Goal: Task Accomplishment & Management: Use online tool/utility

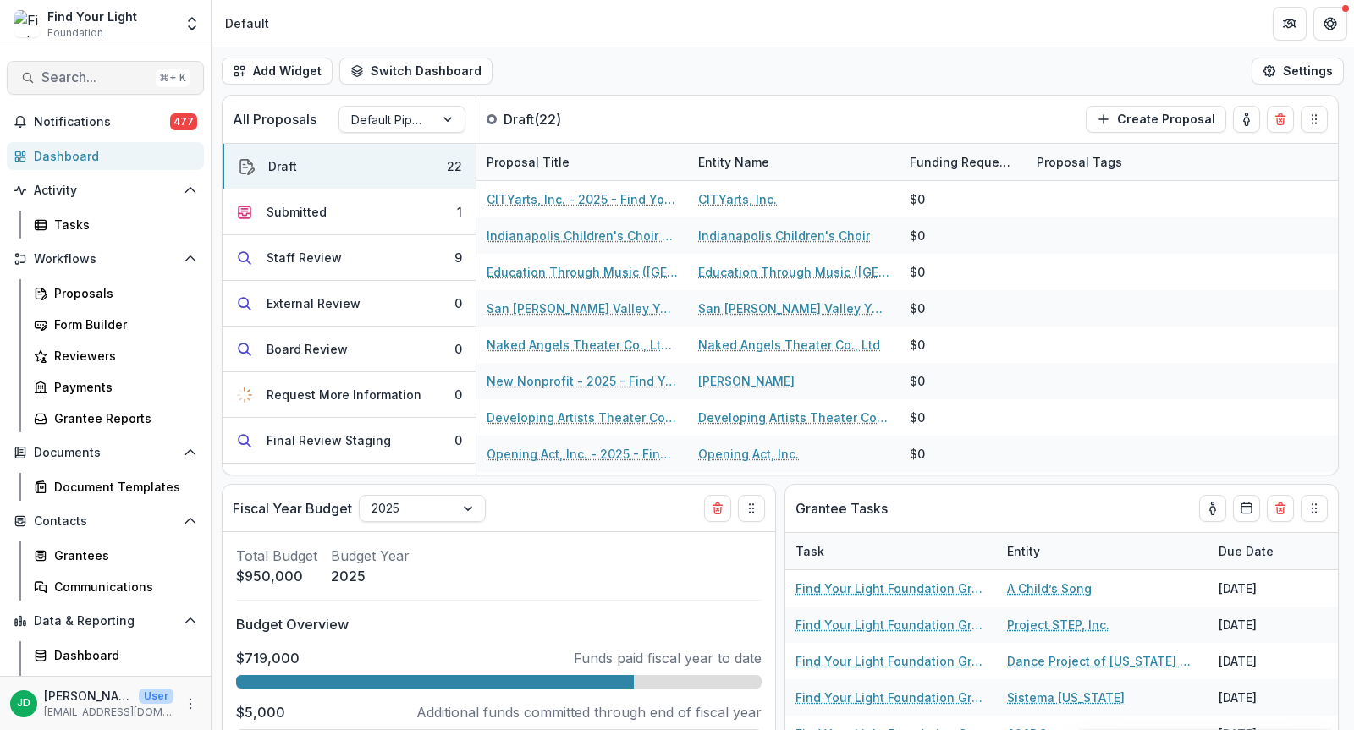
click at [54, 83] on span "Search..." at bounding box center [94, 77] width 107 height 16
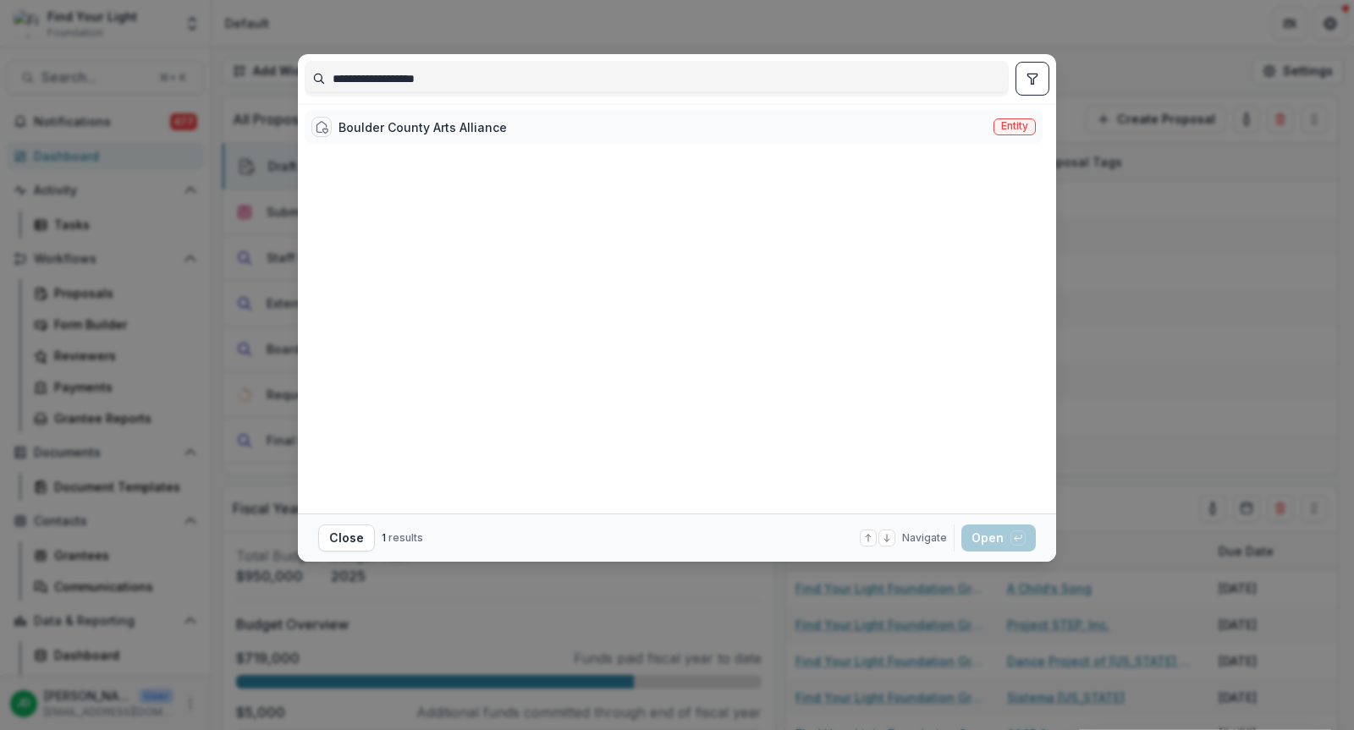
type input "**********"
click at [403, 129] on div "Boulder County Arts Alliance" at bounding box center [423, 127] width 168 height 18
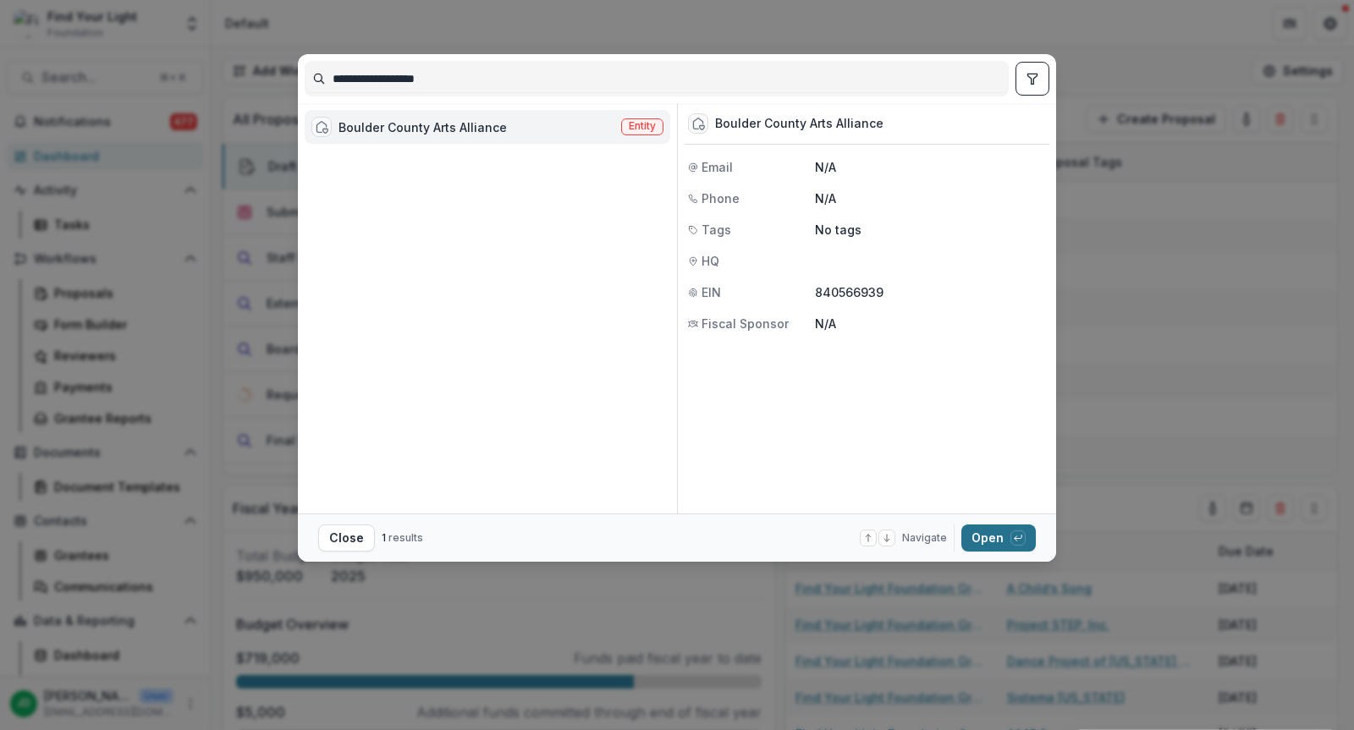
click at [1009, 532] on button "Open with enter key" at bounding box center [998, 538] width 74 height 27
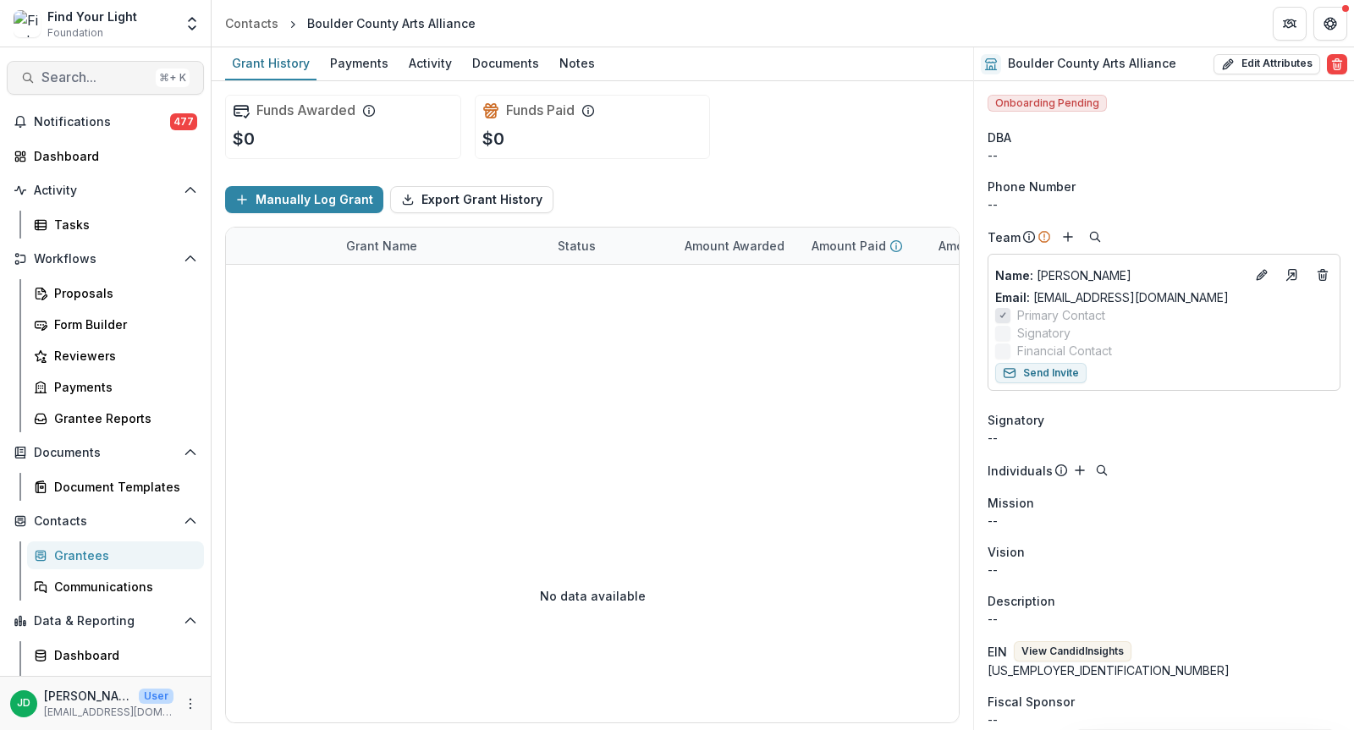
click at [86, 80] on span "Search..." at bounding box center [94, 77] width 107 height 16
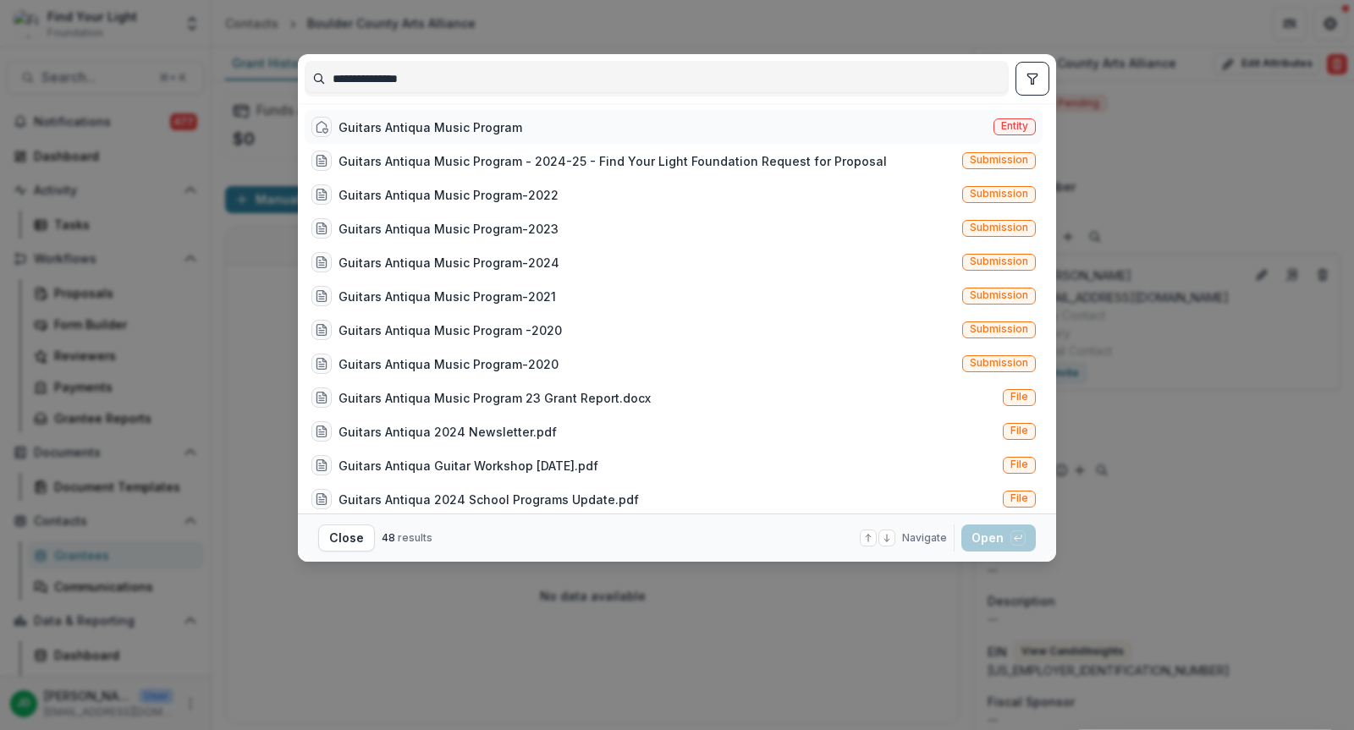
type input "**********"
click at [404, 119] on div "Guitars Antiqua Music Program" at bounding box center [431, 127] width 184 height 18
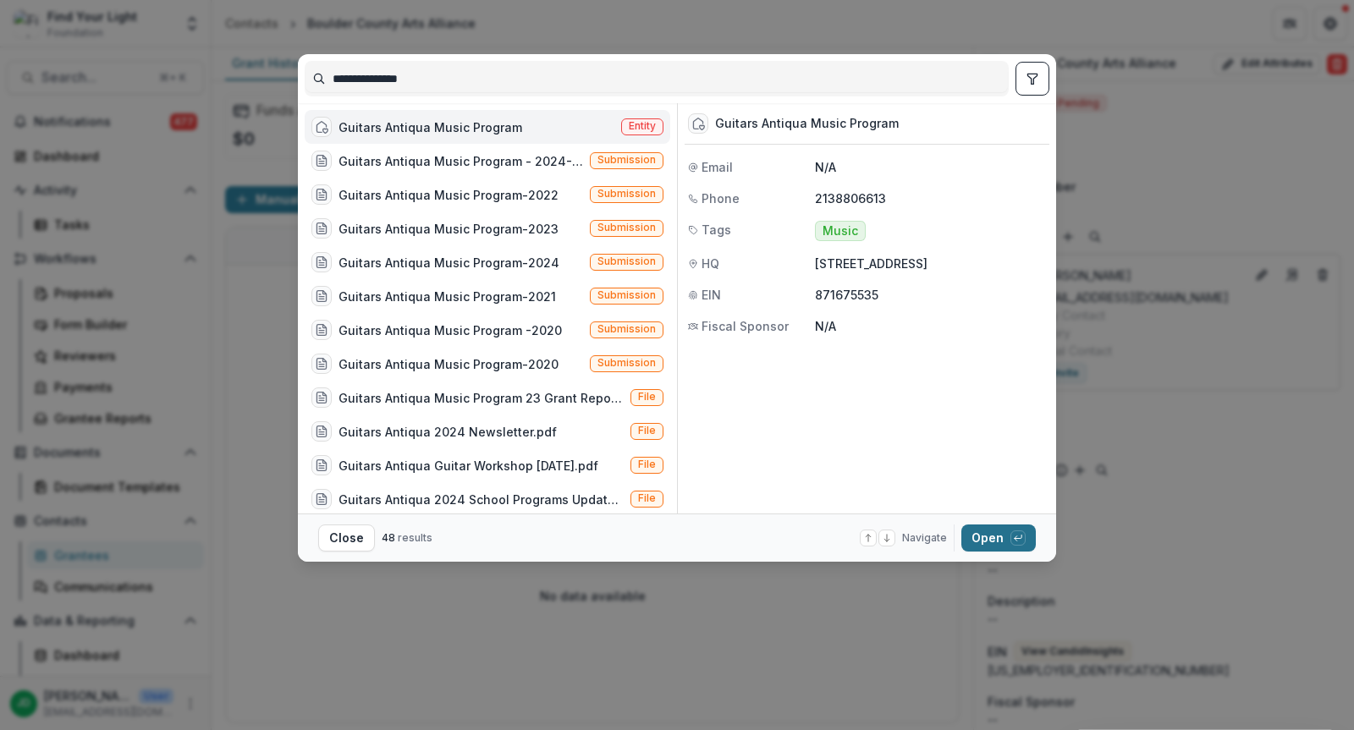
click at [988, 539] on button "Open with enter key" at bounding box center [998, 538] width 74 height 27
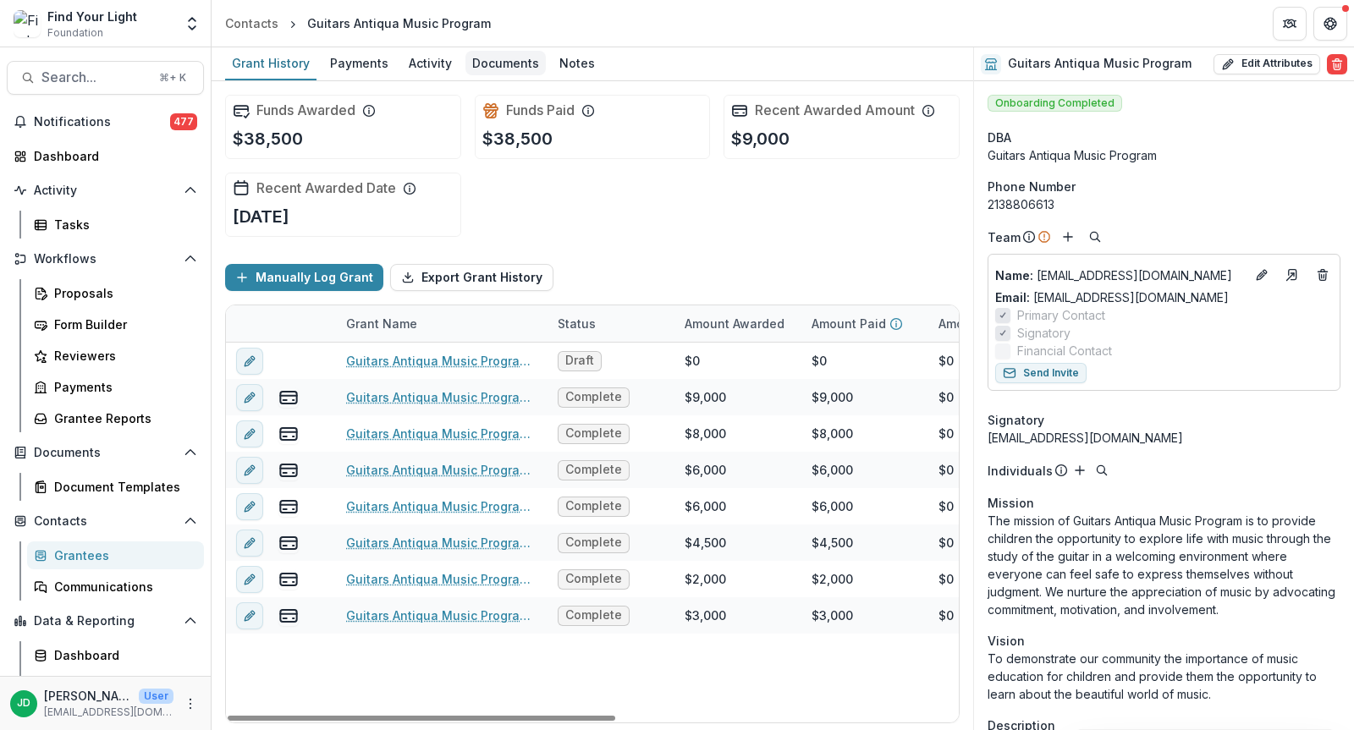
click at [499, 58] on div "Documents" at bounding box center [506, 63] width 80 height 25
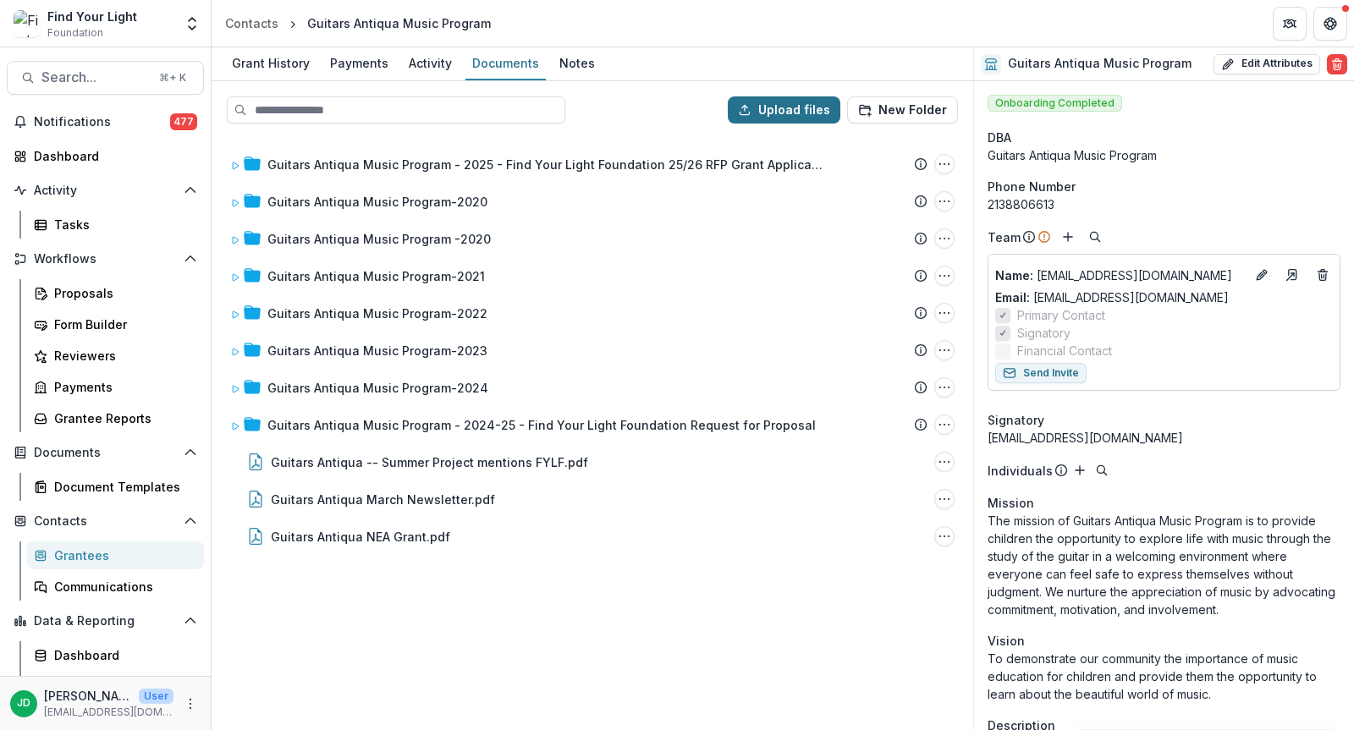
click at [788, 110] on button "Upload files" at bounding box center [784, 109] width 113 height 27
type input "**********"
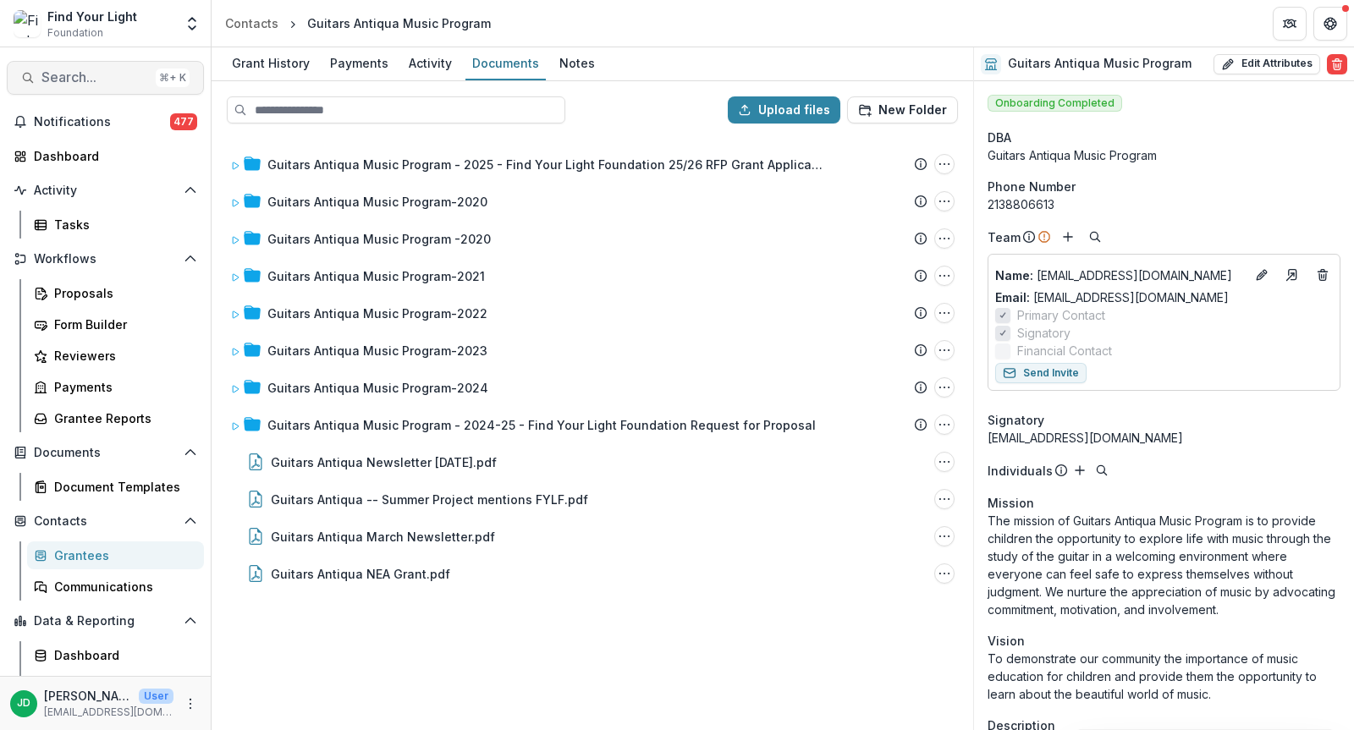
click at [58, 75] on span "Search..." at bounding box center [94, 77] width 107 height 16
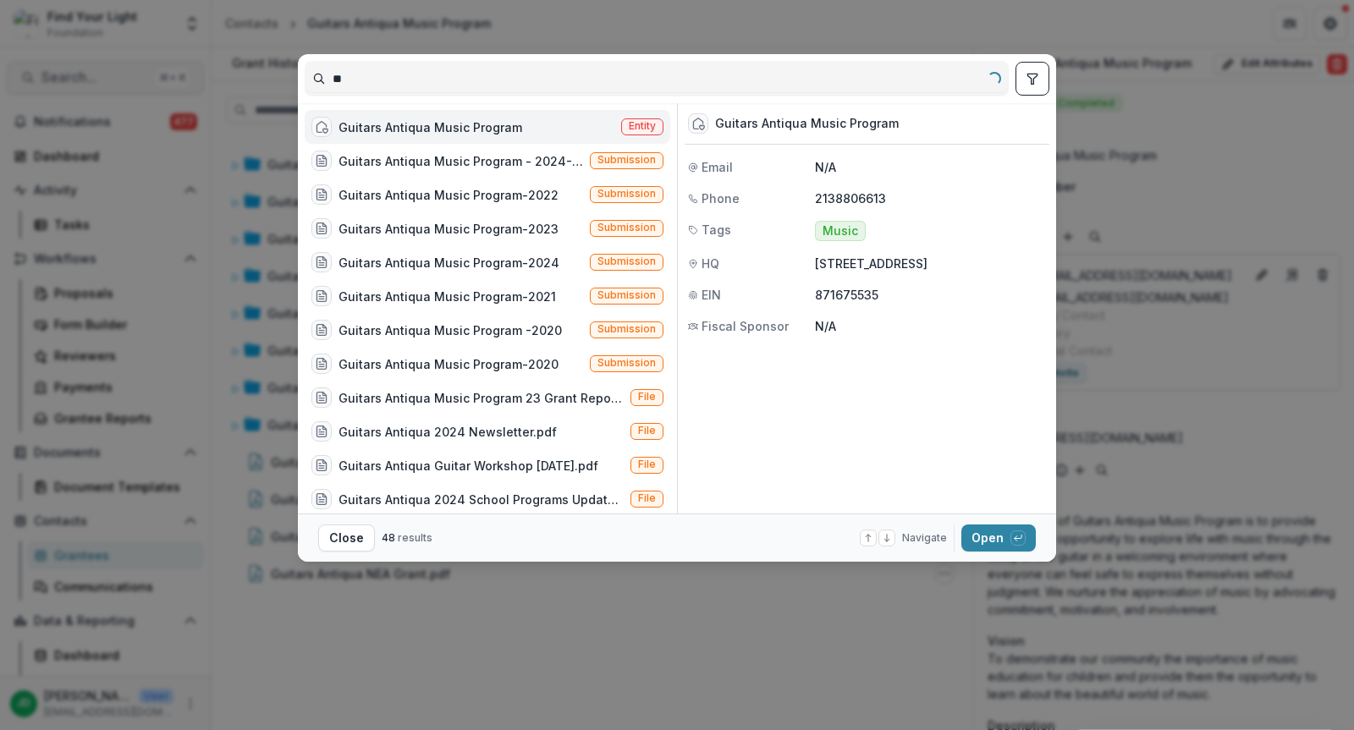
type input "*"
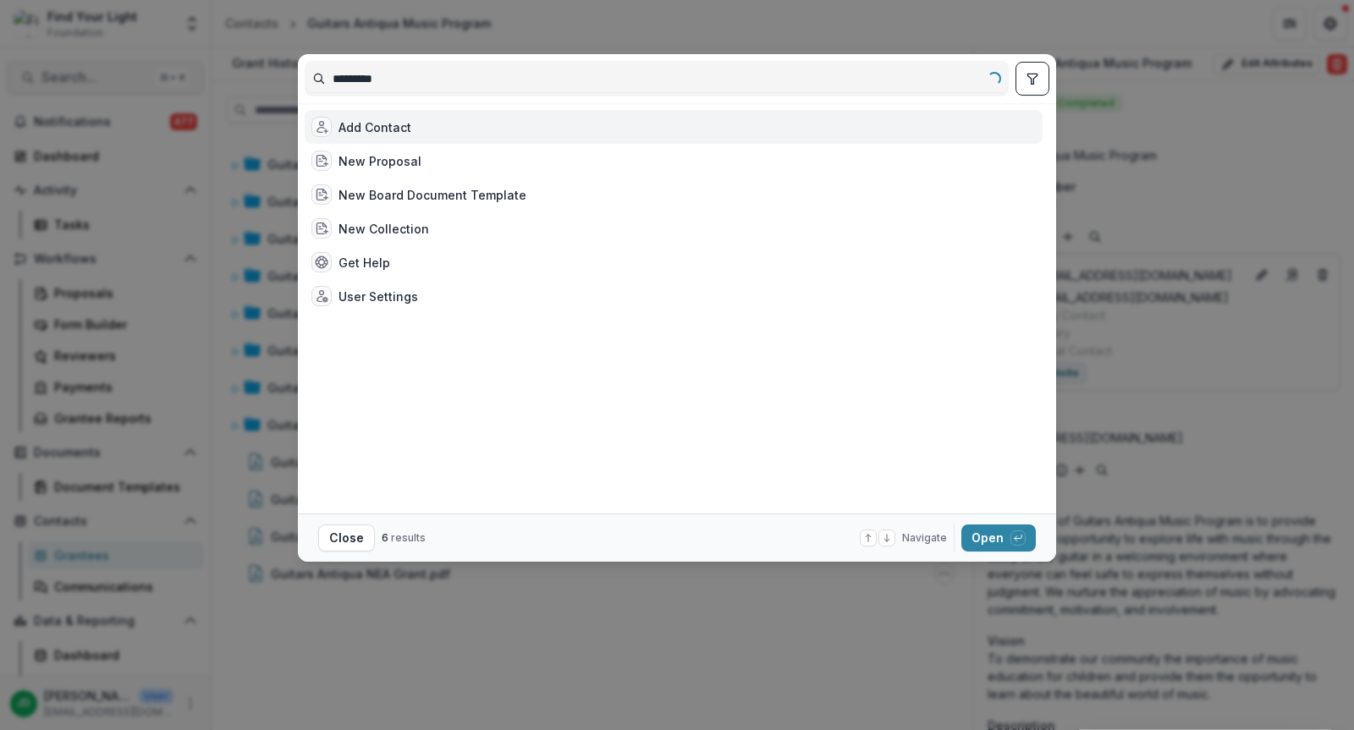
type input "**********"
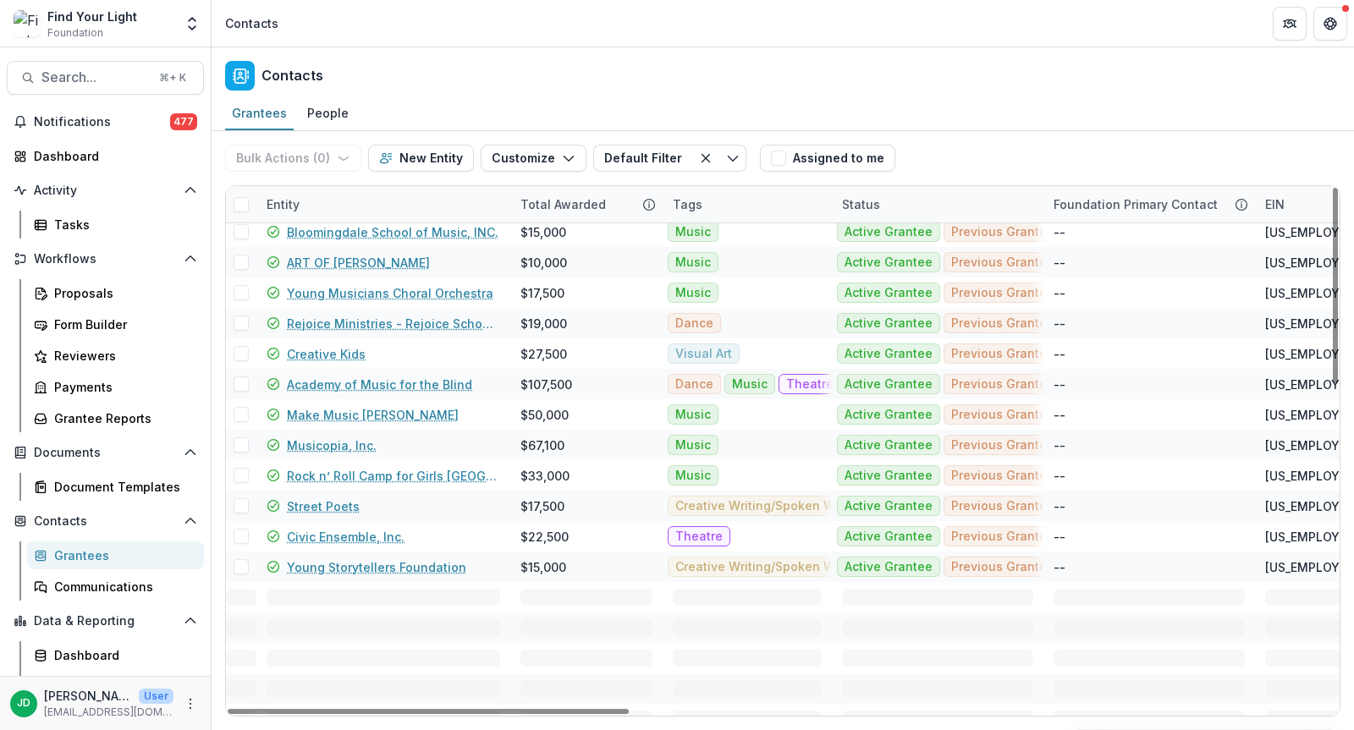
scroll to position [876, 0]
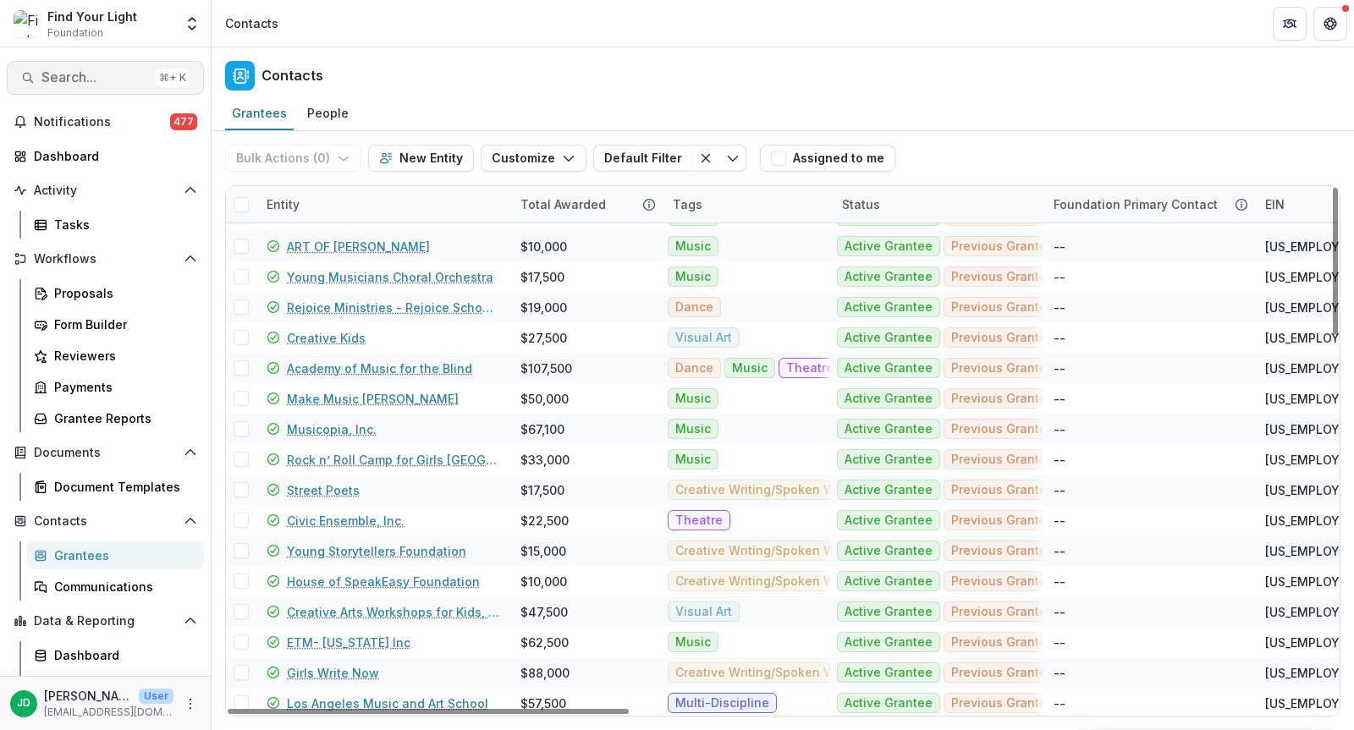
click at [91, 78] on span "Search..." at bounding box center [94, 77] width 107 height 16
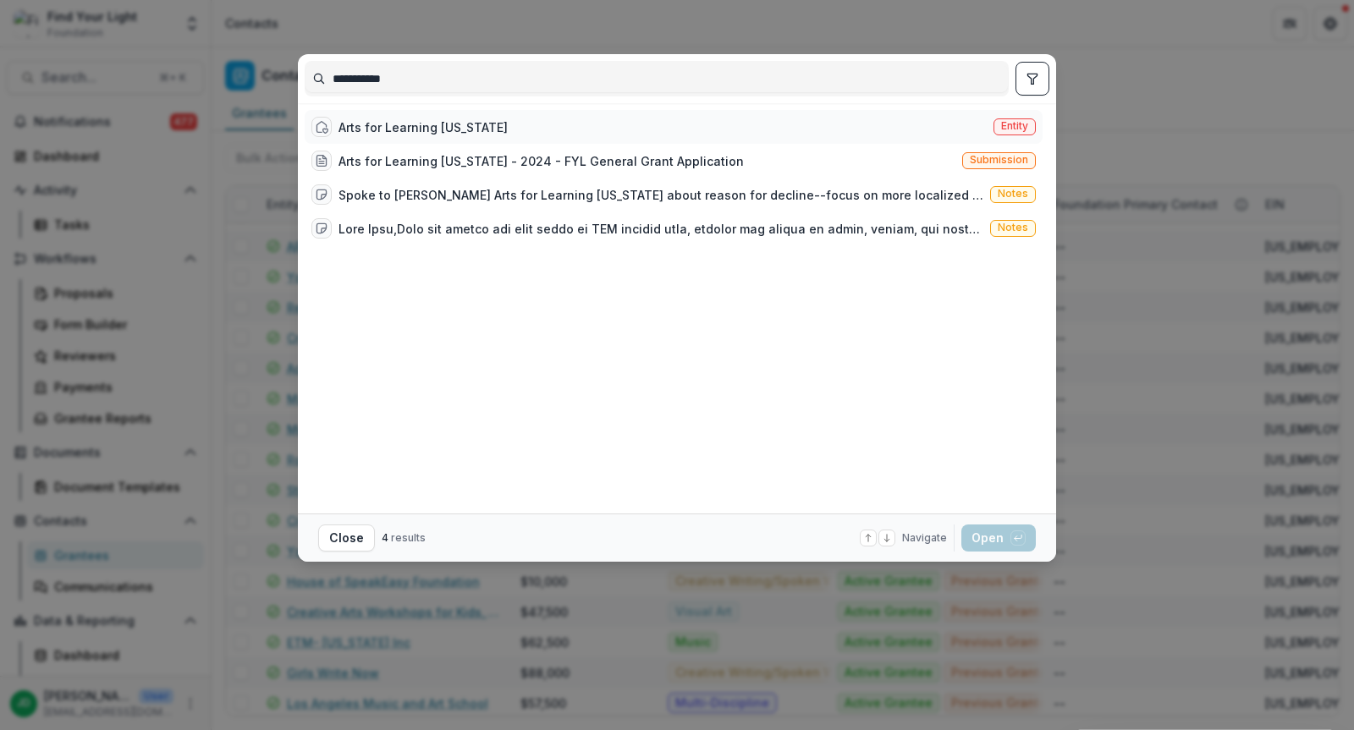
type input "**********"
click at [373, 117] on div "Arts for Learning [US_STATE]" at bounding box center [409, 127] width 196 height 20
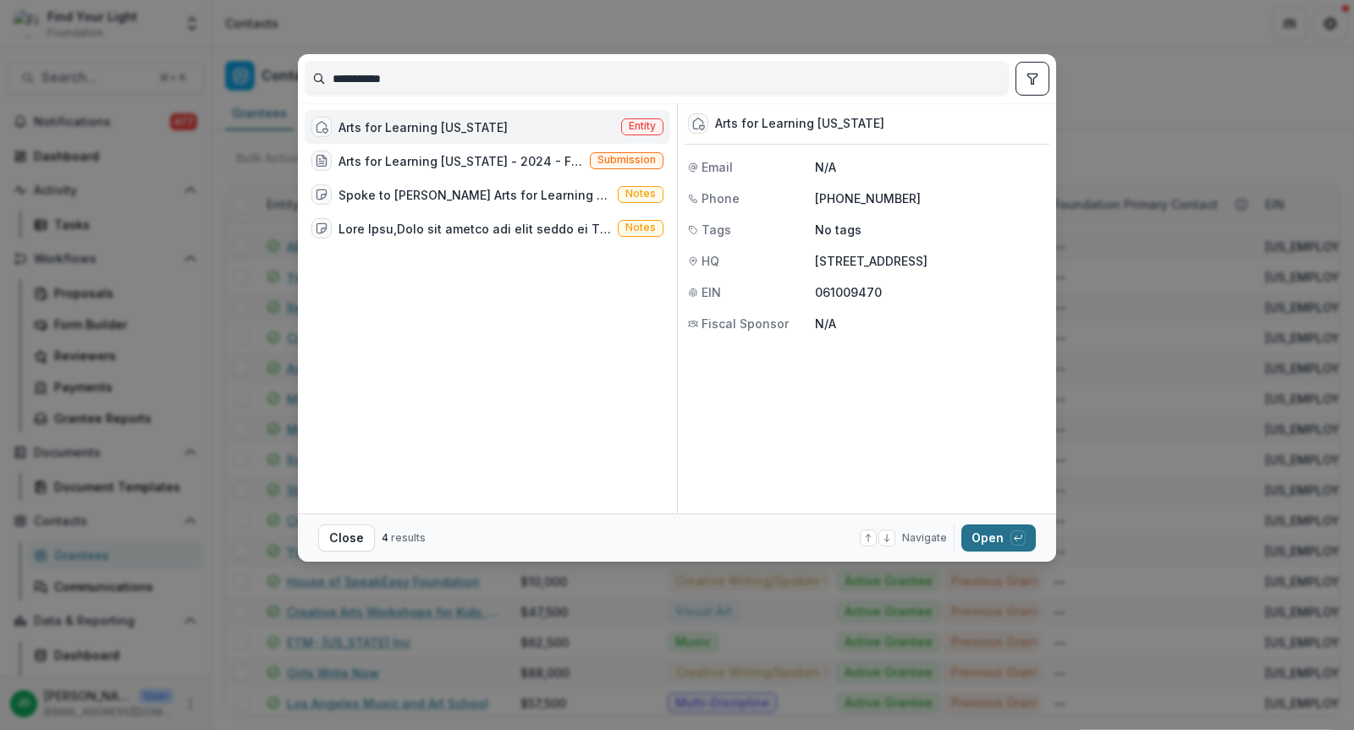
click at [983, 540] on button "Open with enter key" at bounding box center [998, 538] width 74 height 27
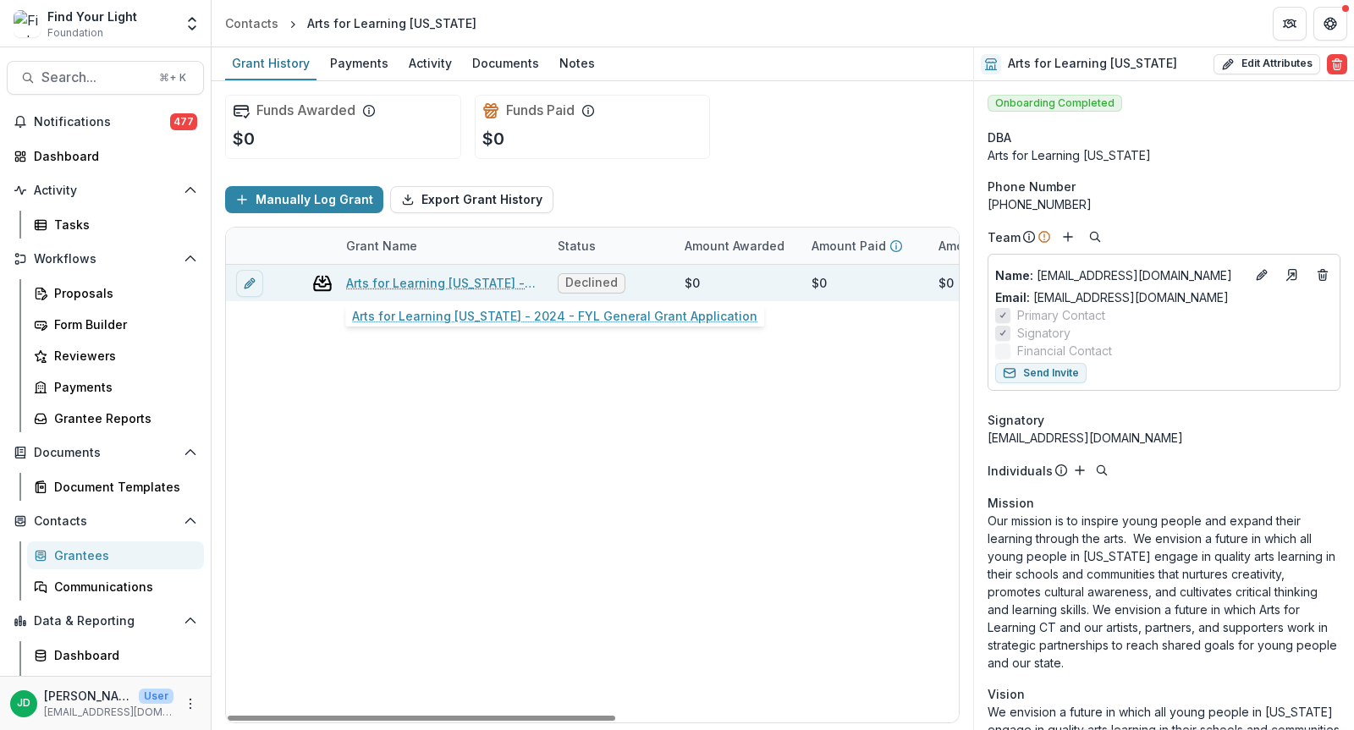
click at [460, 288] on link "Arts for Learning [US_STATE] - 2024 - FYL General Grant Application" at bounding box center [441, 283] width 191 height 18
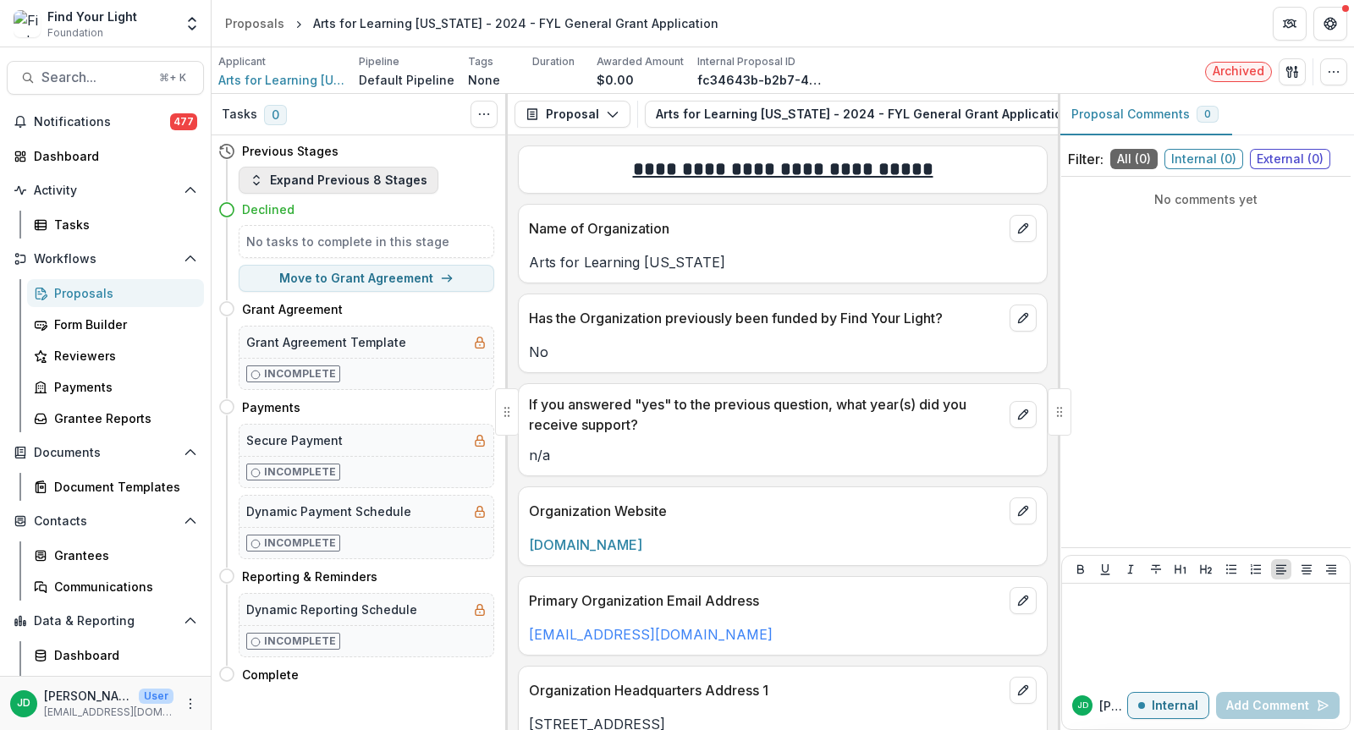
click at [292, 187] on button "Expand Previous 8 Stages" at bounding box center [339, 180] width 200 height 27
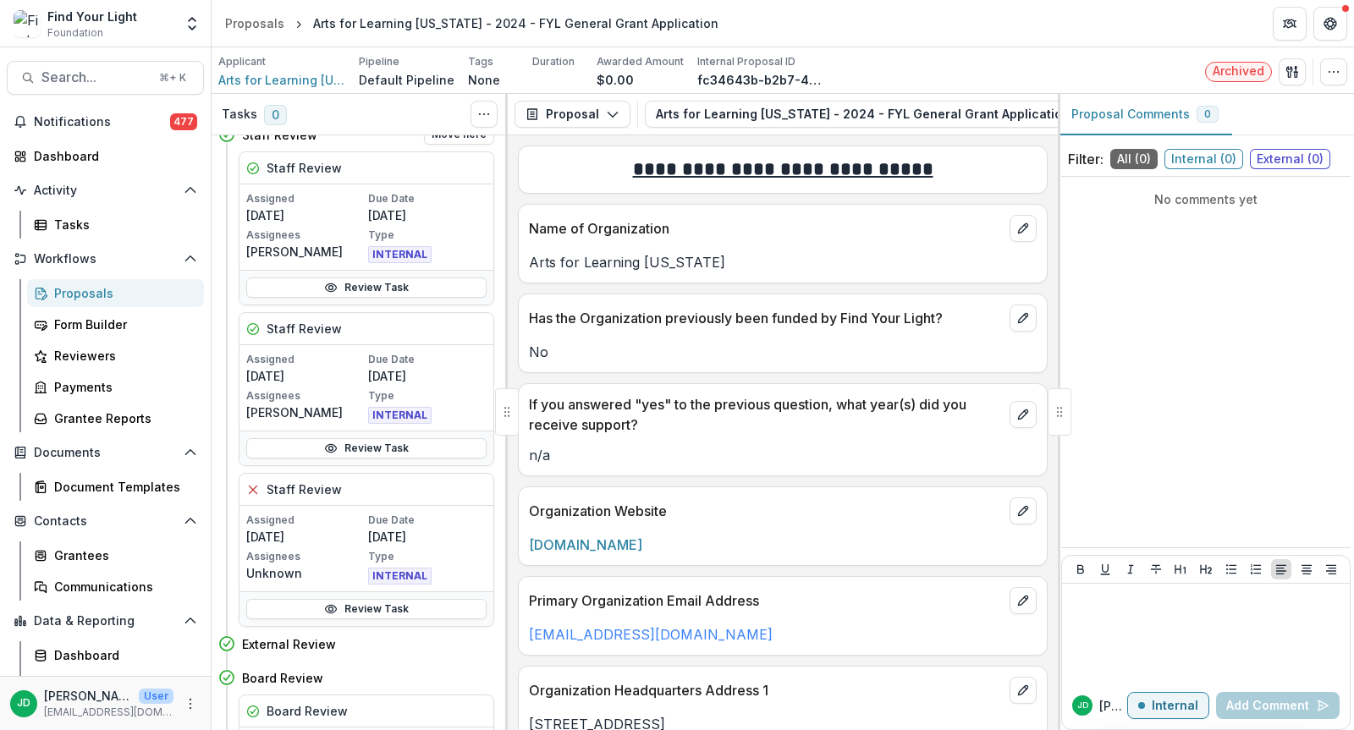
scroll to position [95, 0]
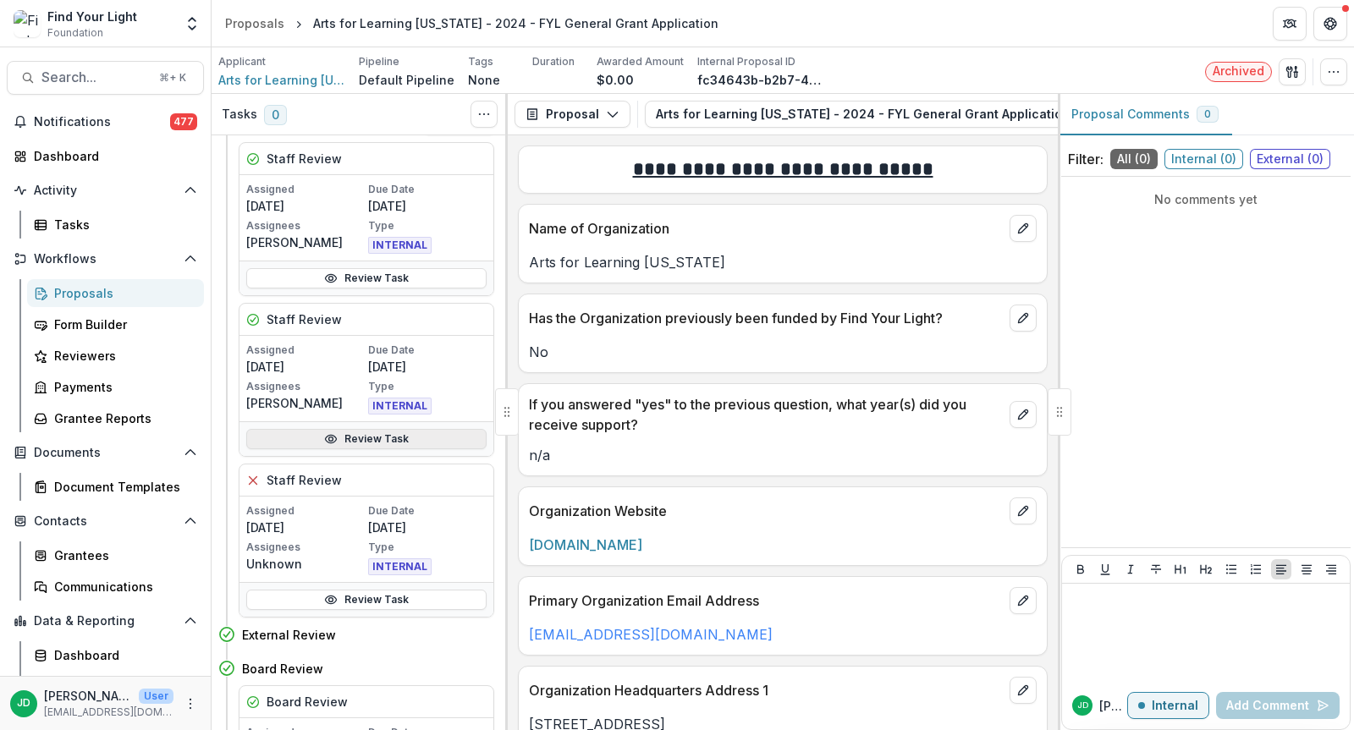
click at [339, 435] on link "Review Task" at bounding box center [366, 439] width 240 height 20
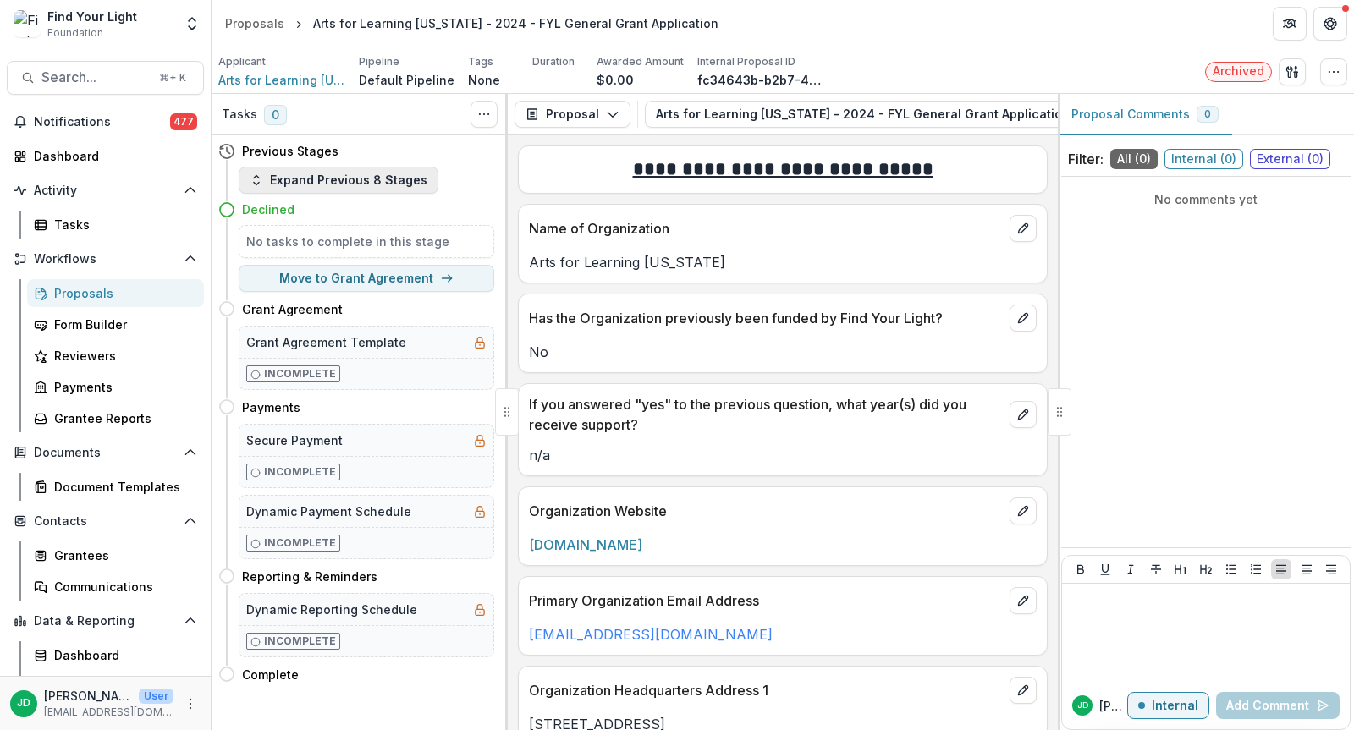
click at [329, 183] on button "Expand Previous 8 Stages" at bounding box center [339, 180] width 200 height 27
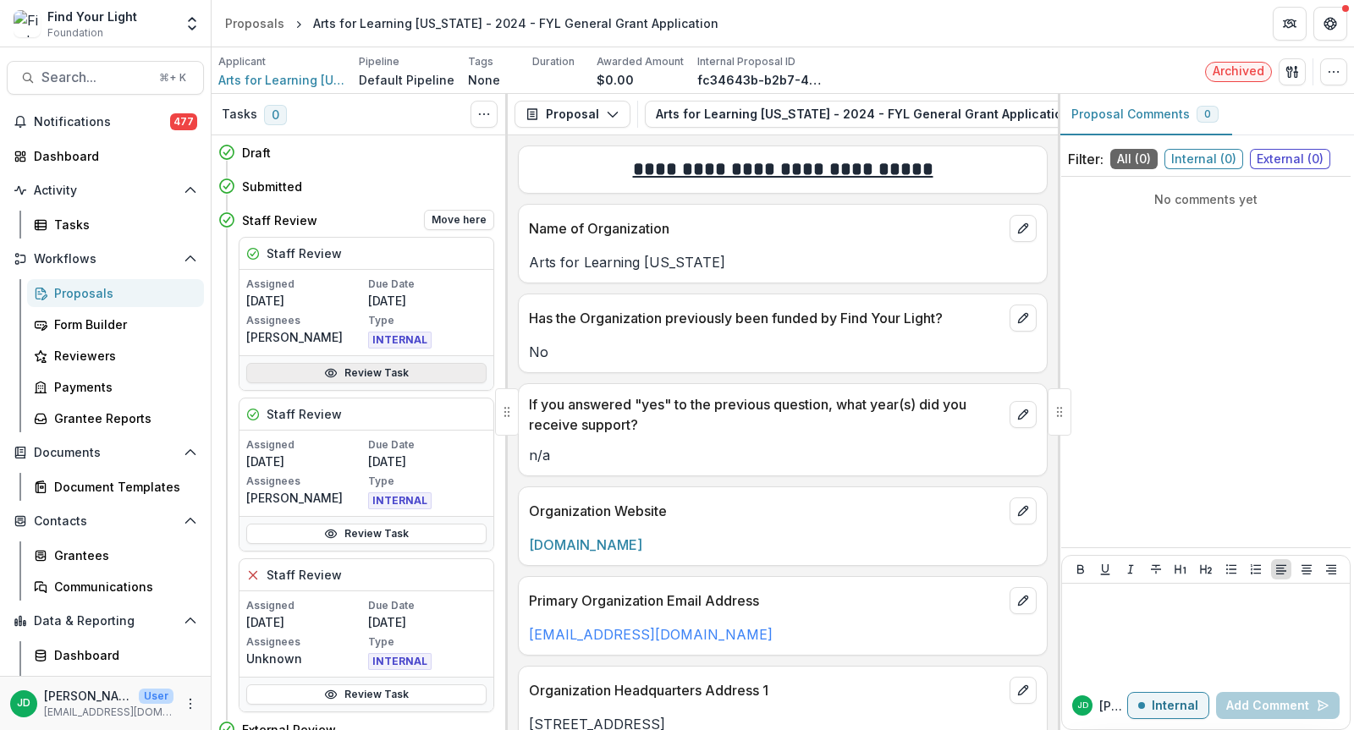
click at [315, 369] on link "Review Task" at bounding box center [366, 373] width 240 height 20
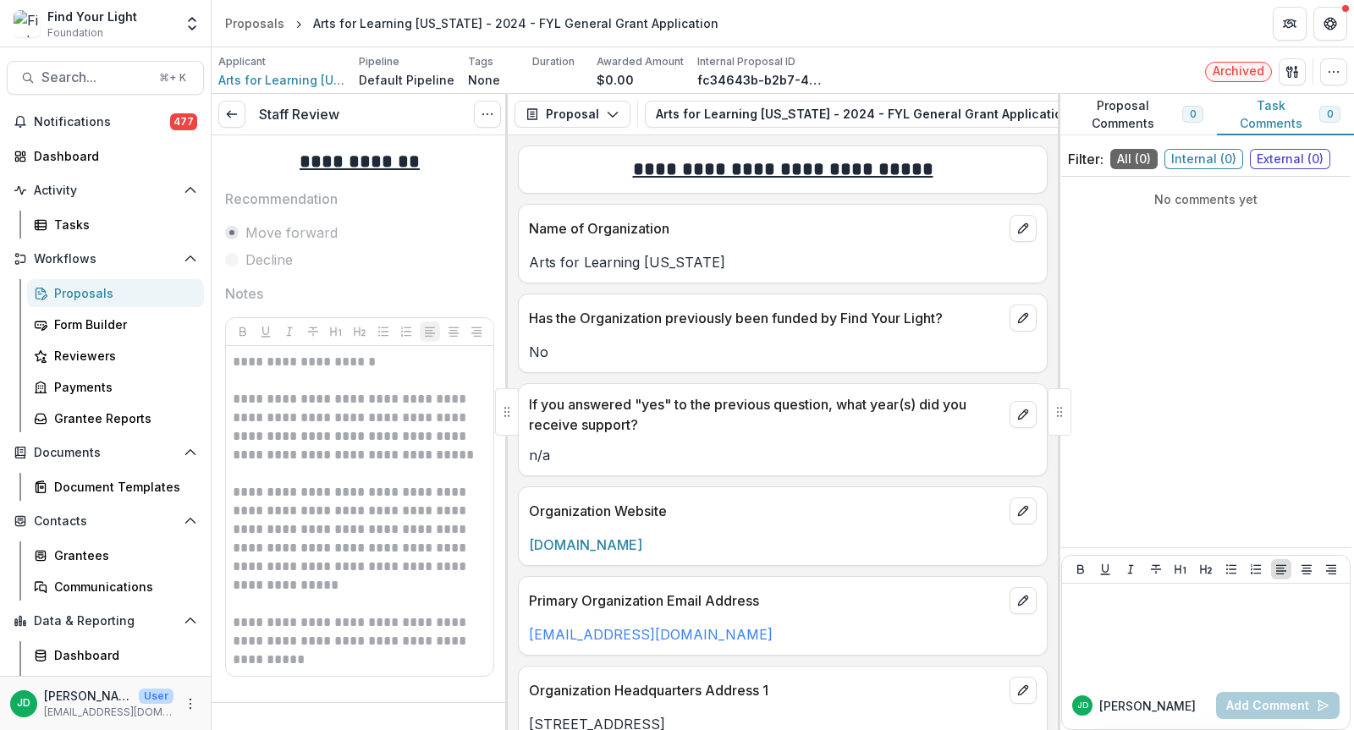
scroll to position [32, 0]
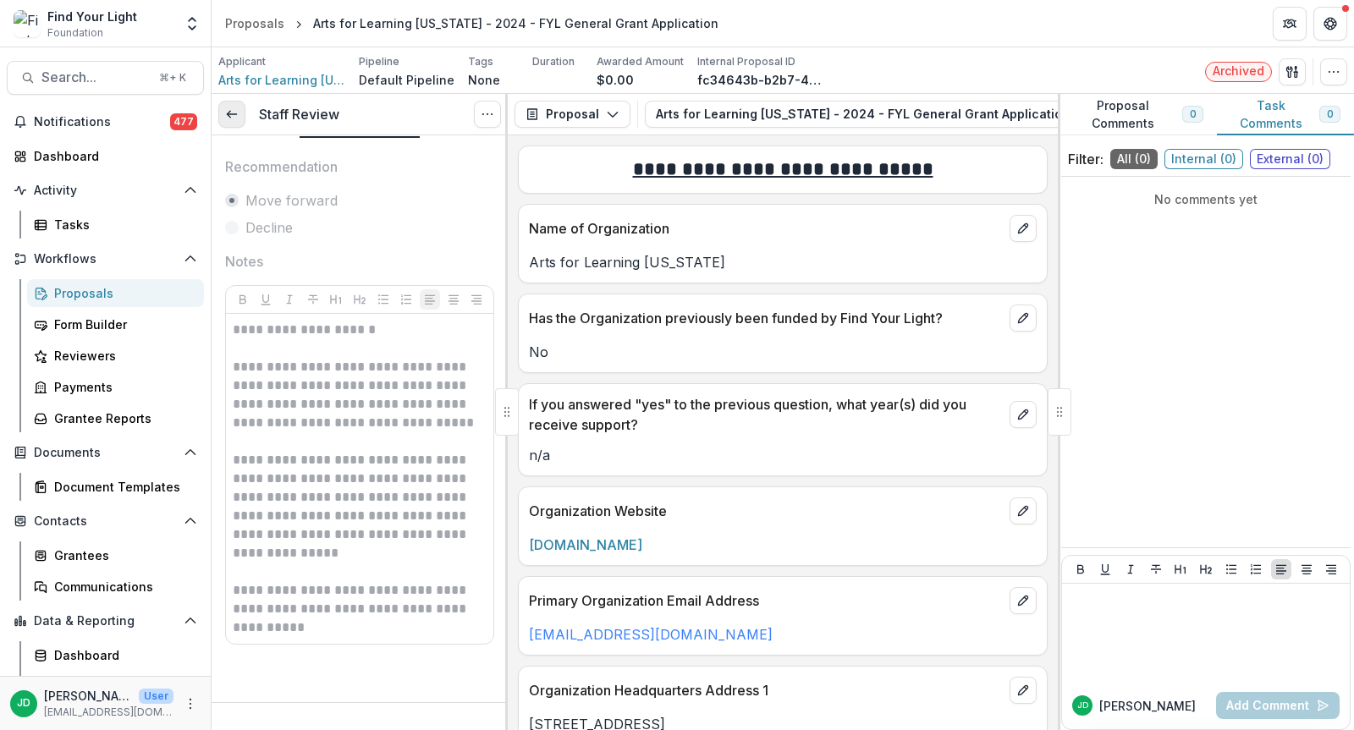
click at [228, 114] on polyline at bounding box center [228, 114] width 3 height 7
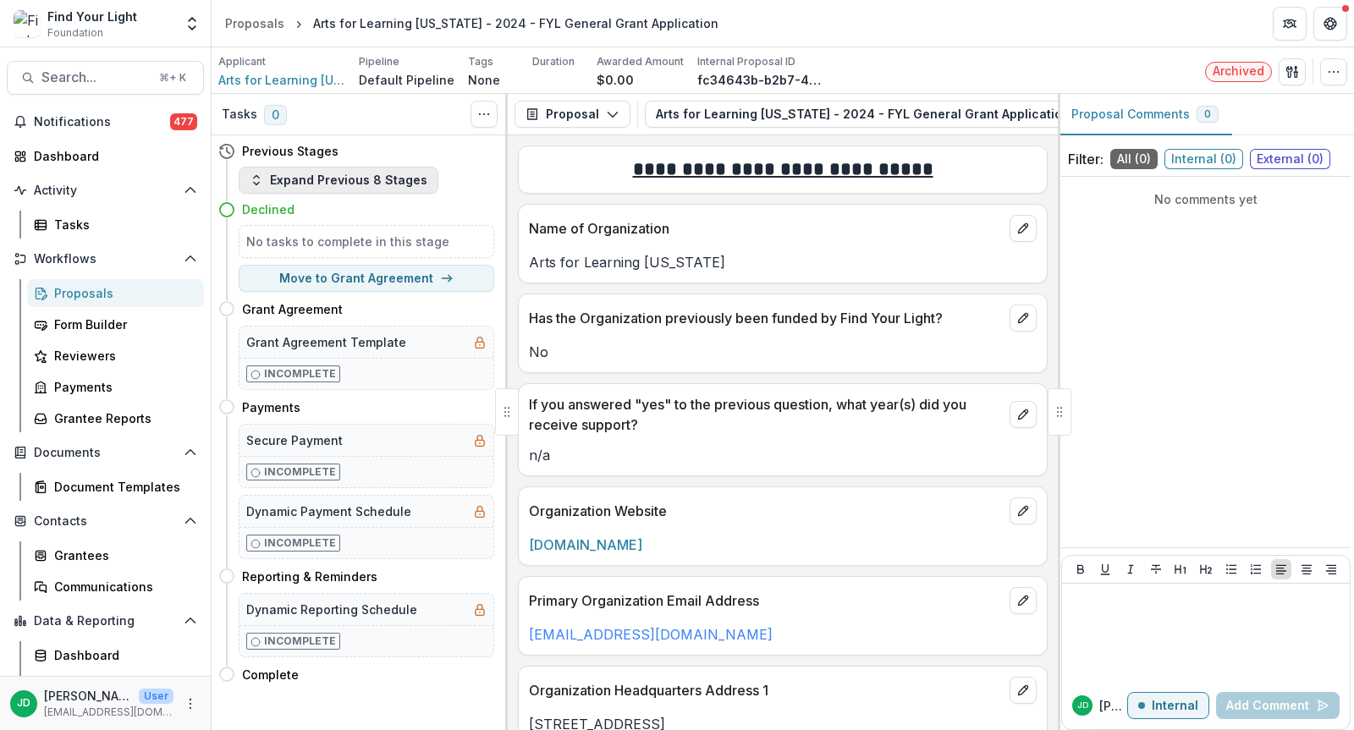
click at [262, 176] on icon "button" at bounding box center [257, 181] width 14 height 14
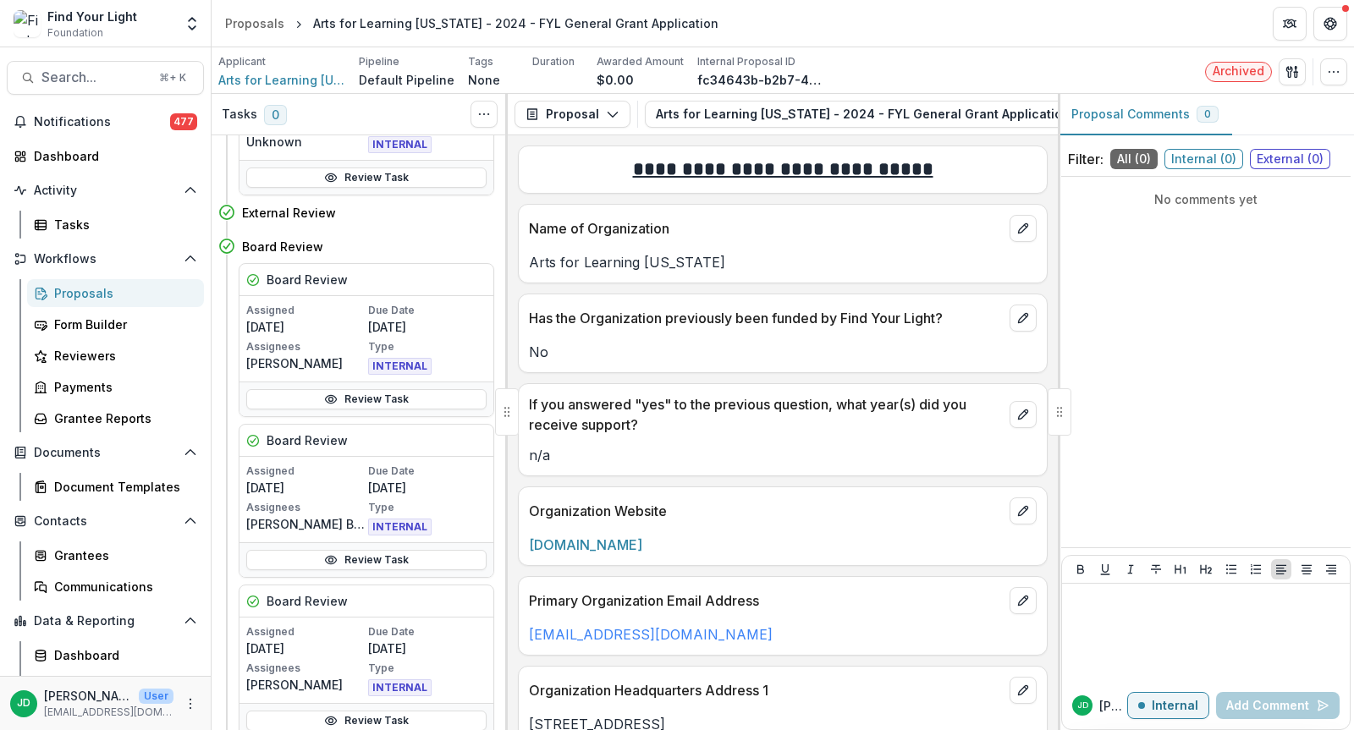
scroll to position [772, 0]
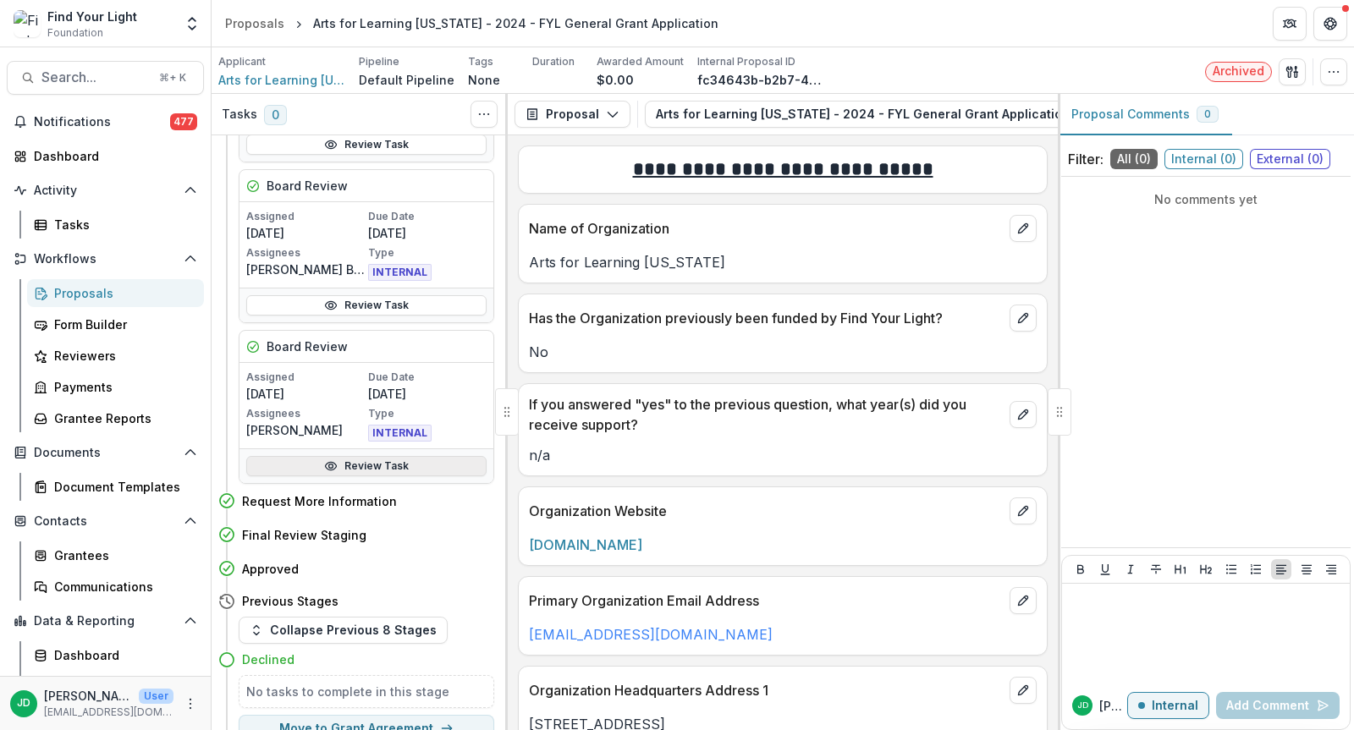
click at [293, 456] on link "Review Task" at bounding box center [366, 466] width 240 height 20
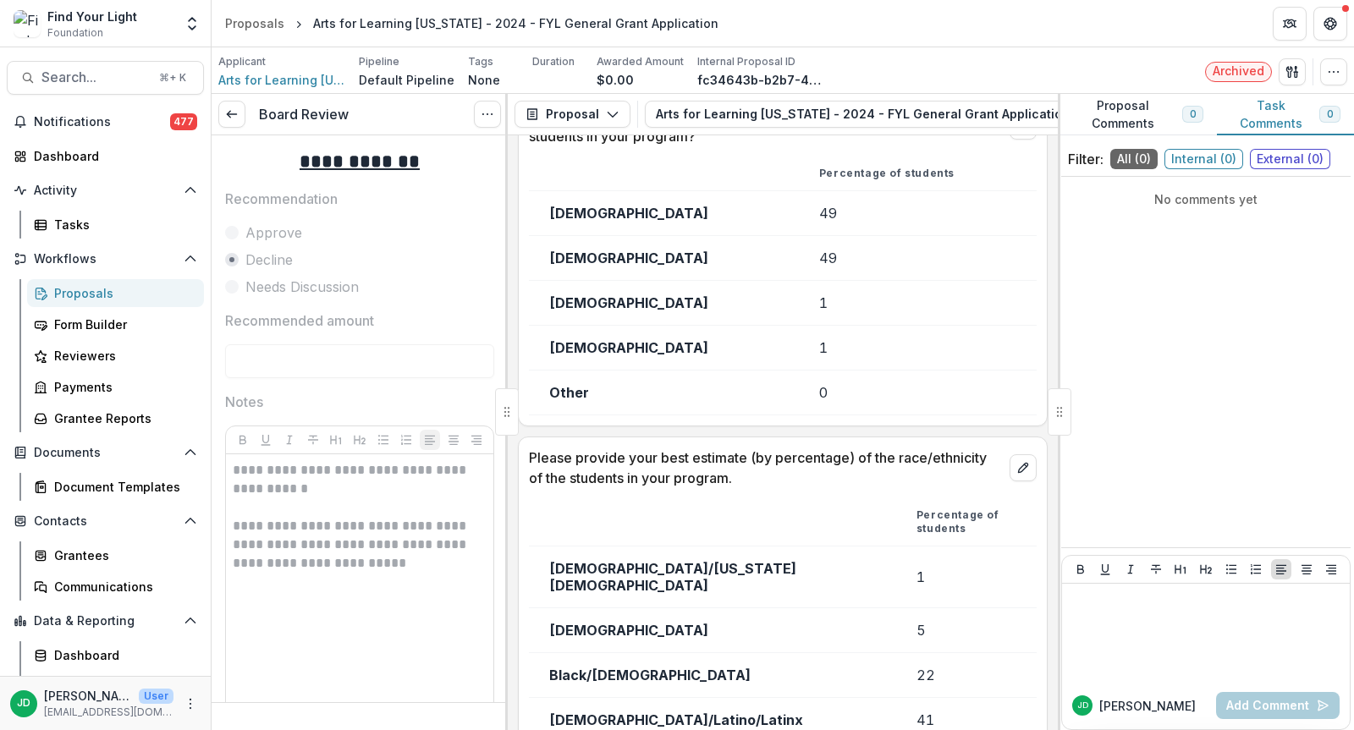
scroll to position [3212, 0]
